Goal: Information Seeking & Learning: Learn about a topic

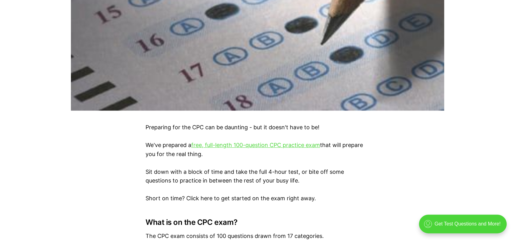
scroll to position [311, 0]
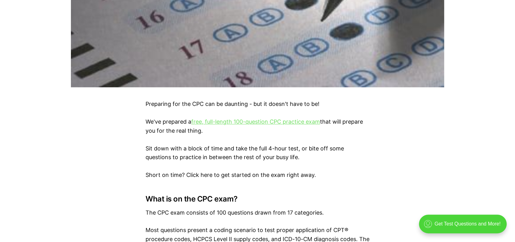
click at [234, 123] on link "free, full-length 100-question CPC practice exam" at bounding box center [255, 121] width 129 height 7
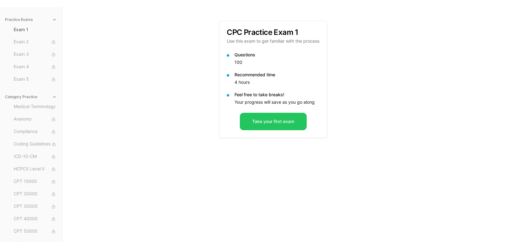
scroll to position [57, 0]
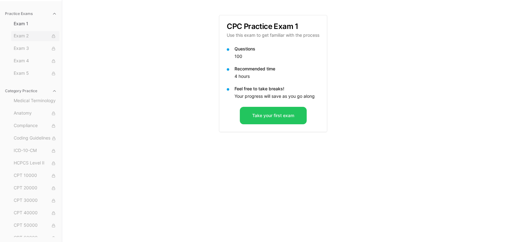
click at [16, 35] on span "Exam 2" at bounding box center [35, 36] width 43 height 7
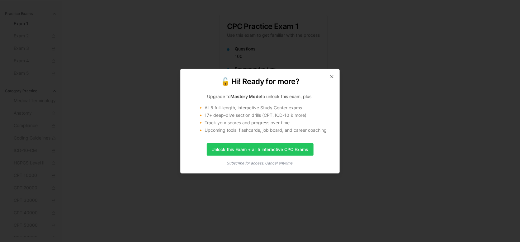
click at [331, 73] on div "🔓 Hi! Ready for more? Upgrade to Mastery Mode to unlock this exam, plus: 🔸 All …" at bounding box center [259, 121] width 159 height 105
click at [329, 74] on icon "button" at bounding box center [331, 76] width 5 height 5
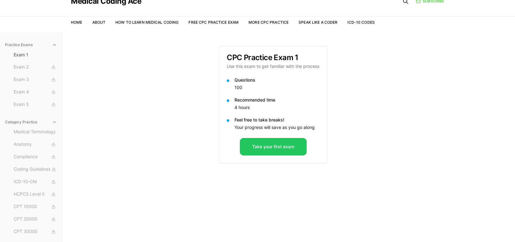
scroll to position [0, 0]
